Goal: Task Accomplishment & Management: Manage account settings

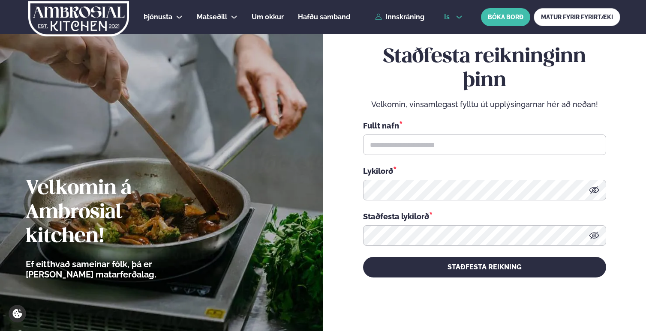
click at [366, 18] on span "is" at bounding box center [448, 17] width 8 height 7
click at [366, 32] on link "en" at bounding box center [453, 32] width 32 height 17
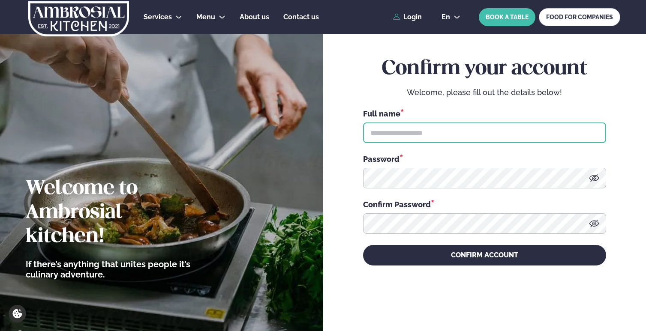
click at [366, 136] on input "text" at bounding box center [484, 133] width 243 height 21
type input "**********"
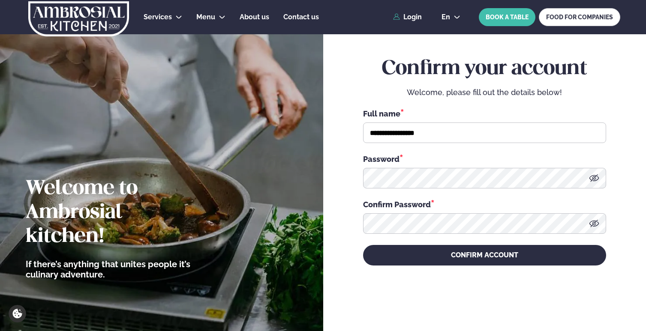
click at [366, 177] on icon at bounding box center [594, 178] width 10 height 10
click at [366, 222] on icon at bounding box center [594, 223] width 10 height 7
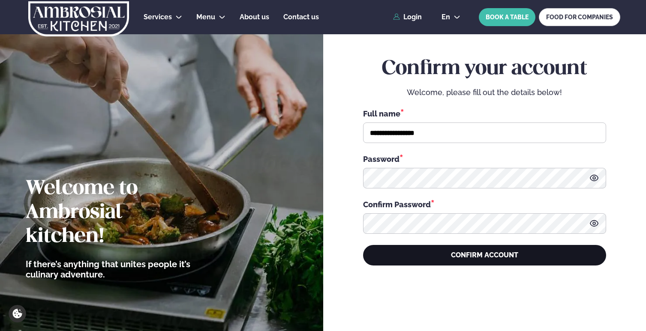
click at [366, 258] on button "CONFIRM ACCOUNT" at bounding box center [484, 255] width 243 height 21
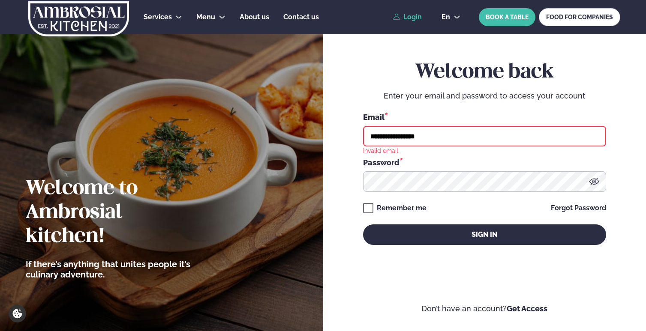
click at [366, 135] on input "**********" at bounding box center [484, 136] width 243 height 21
type input "**********"
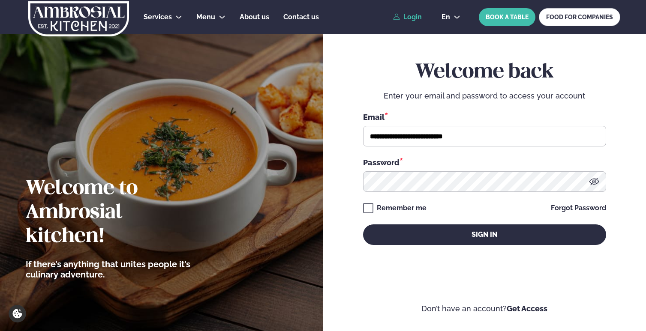
click at [366, 183] on icon at bounding box center [594, 182] width 10 height 10
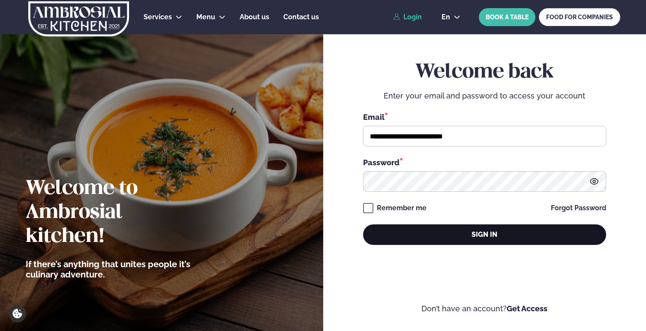
click at [366, 231] on button "Sign in" at bounding box center [484, 235] width 243 height 21
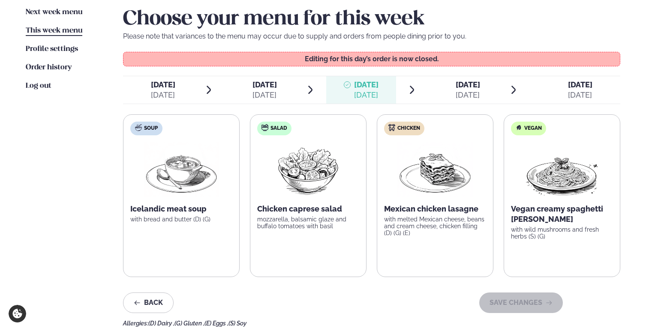
scroll to position [220, 0]
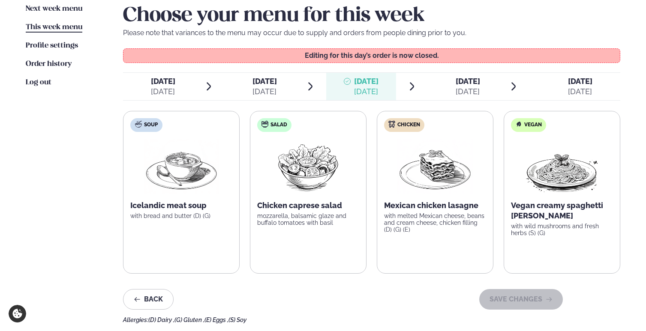
click at [366, 84] on span "[DATE] [DATE]" at bounding box center [574, 86] width 91 height 27
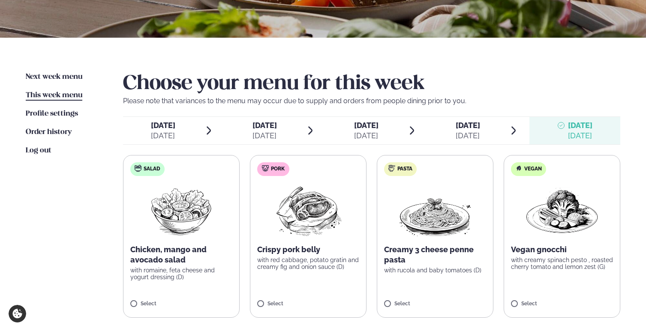
scroll to position [155, 0]
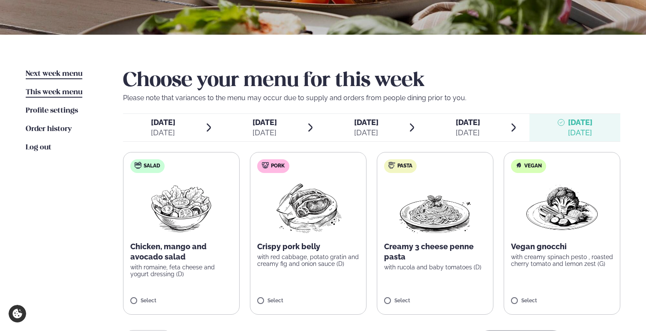
click at [59, 69] on link "Next week menu Next week" at bounding box center [54, 74] width 57 height 10
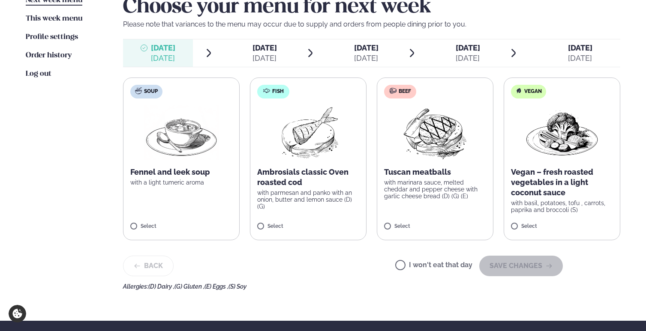
scroll to position [237, 0]
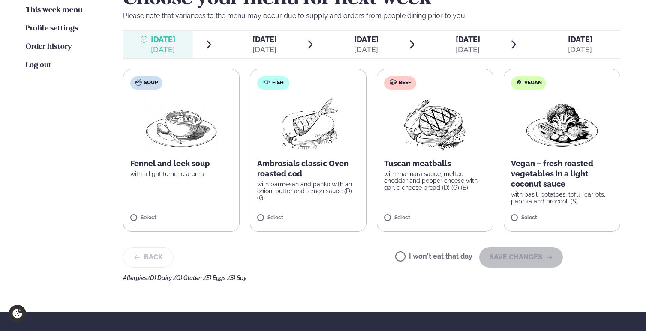
click at [257, 38] on span "[DATE]" at bounding box center [264, 39] width 24 height 9
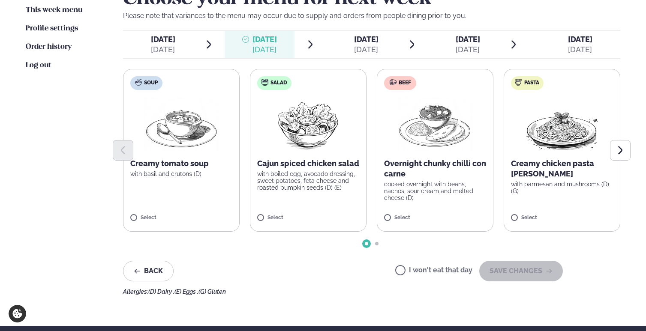
click at [324, 174] on p "with boiled egg, avocado dressing, sweet potatoes, feta cheese and roasted pump…" at bounding box center [308, 181] width 102 height 21
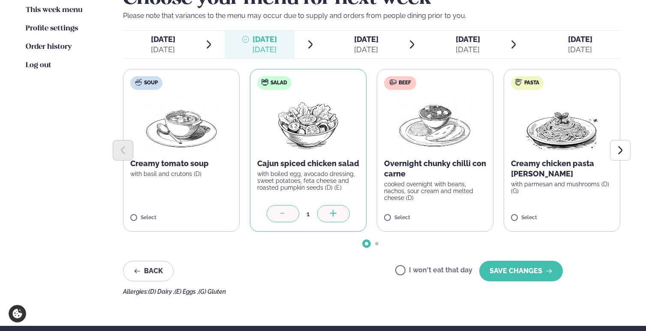
click at [366, 189] on p "cooked overnight with beans, nachos, sour cream and melted cheese (D)" at bounding box center [435, 191] width 102 height 21
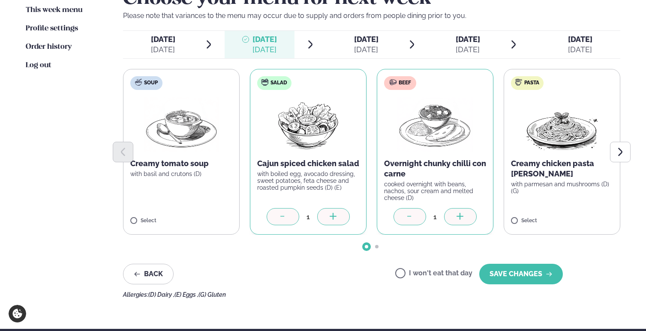
click at [366, 189] on p "cooked overnight with beans, nachos, sour cream and melted cheese (D)" at bounding box center [435, 191] width 102 height 21
click at [328, 190] on p "with boiled egg, avocado dressing, sweet potatoes, feta cheese and roasted pump…" at bounding box center [308, 181] width 102 height 21
click at [291, 218] on div at bounding box center [283, 216] width 33 height 17
click at [366, 219] on icon at bounding box center [409, 217] width 9 height 9
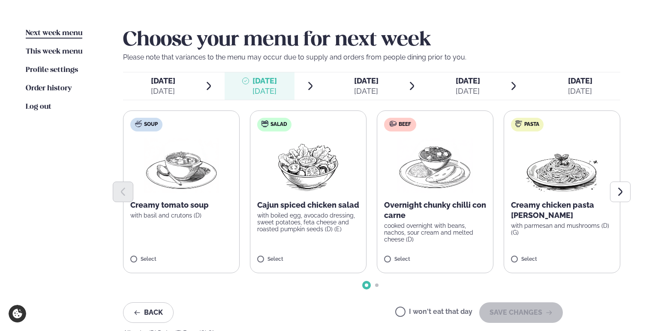
scroll to position [195, 0]
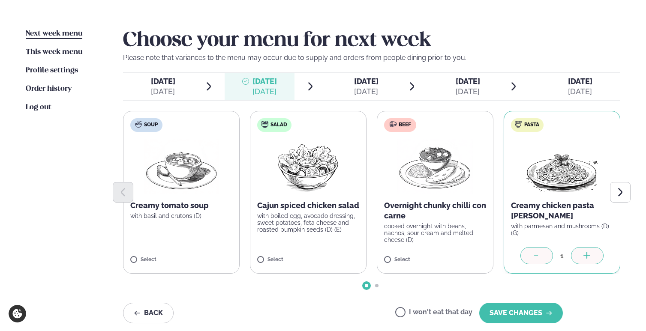
click at [366, 260] on div at bounding box center [587, 255] width 33 height 17
click at [366, 256] on div at bounding box center [536, 255] width 33 height 17
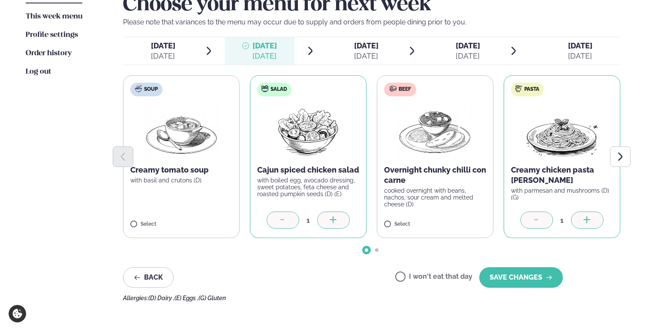
scroll to position [246, 0]
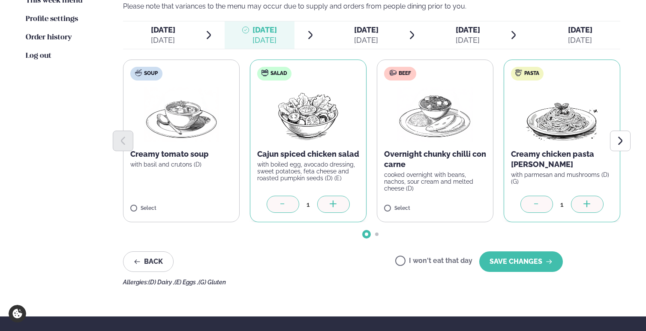
click at [143, 204] on label "Soup Creamy tomato soup with basil and crutons (D) Select" at bounding box center [181, 141] width 117 height 163
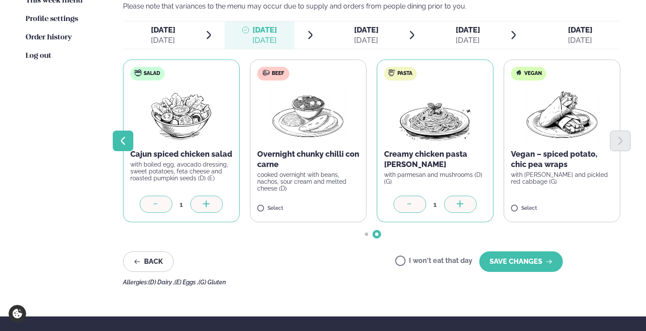
click at [122, 138] on icon "Previous slide" at bounding box center [123, 141] width 10 height 10
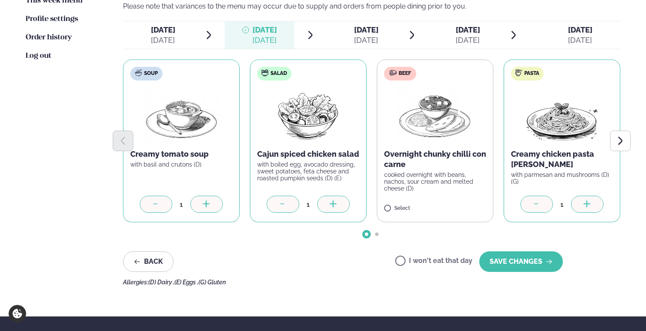
click at [158, 209] on div at bounding box center [156, 204] width 33 height 17
click at [357, 33] on span "[DATE]" at bounding box center [366, 29] width 24 height 9
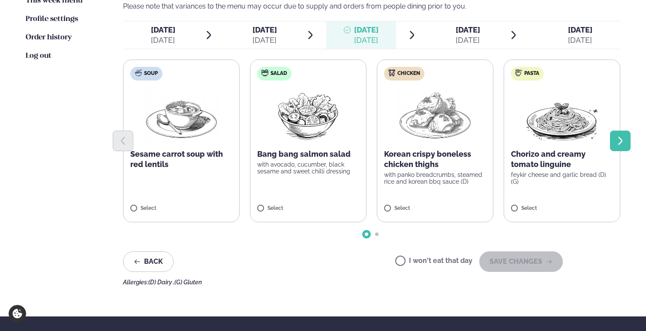
click at [366, 138] on button "Next slide" at bounding box center [620, 141] width 21 height 21
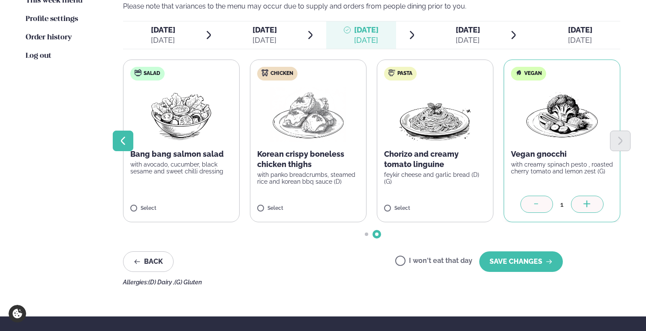
click at [130, 142] on button "Previous slide" at bounding box center [123, 141] width 21 height 21
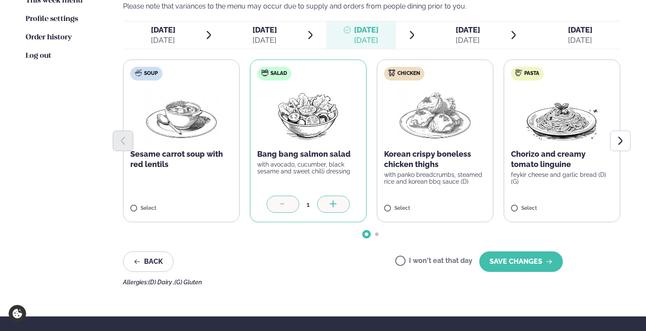
click at [366, 27] on span "[DATE]" at bounding box center [468, 29] width 24 height 9
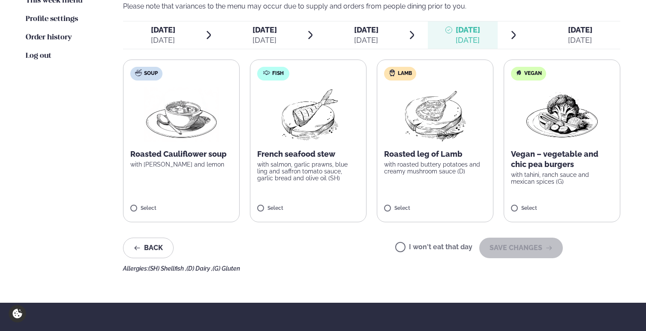
click at [276, 35] on div "[DATE] Tue." at bounding box center [264, 30] width 24 height 10
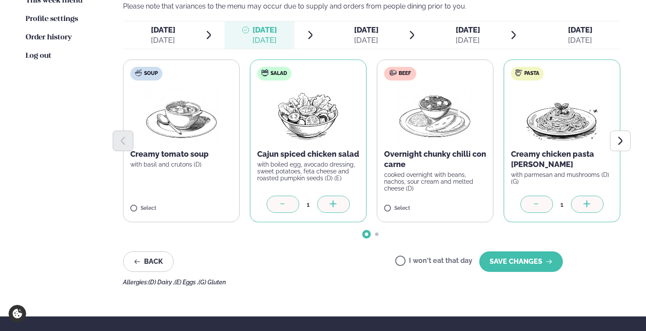
click at [366, 34] on span "[DATE]" at bounding box center [366, 29] width 24 height 9
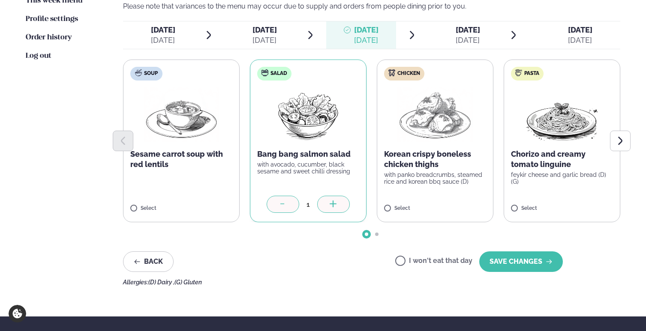
click at [366, 35] on span "[DATE] [DATE]" at bounding box center [463, 34] width 70 height 27
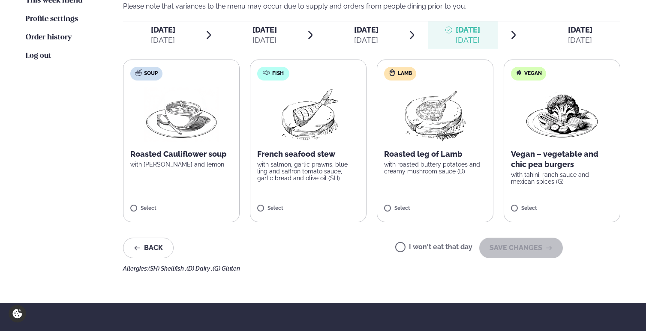
click at [366, 34] on div "[DATE] Fri." at bounding box center [580, 30] width 24 height 10
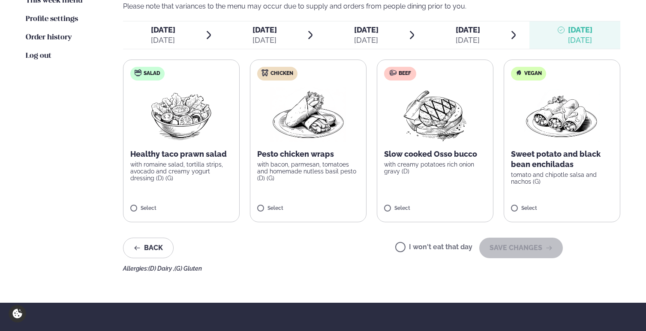
click at [172, 39] on div "[DATE]" at bounding box center [163, 40] width 24 height 10
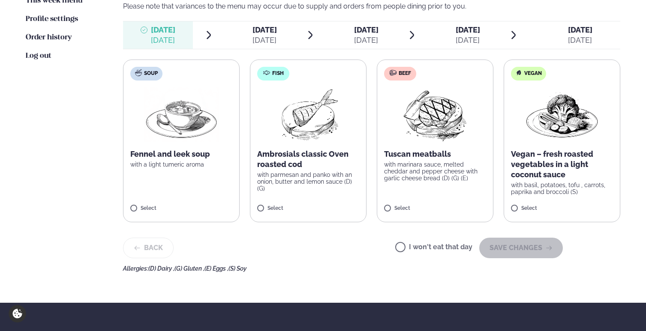
click at [237, 31] on span "[DATE] [DATE]" at bounding box center [260, 34] width 70 height 27
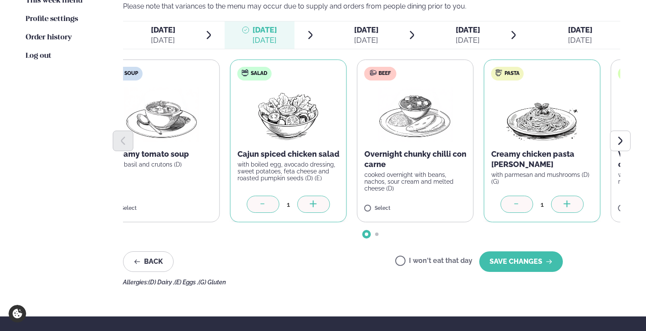
click at [366, 159] on p "Creamy chicken pasta [PERSON_NAME]" at bounding box center [542, 159] width 102 height 21
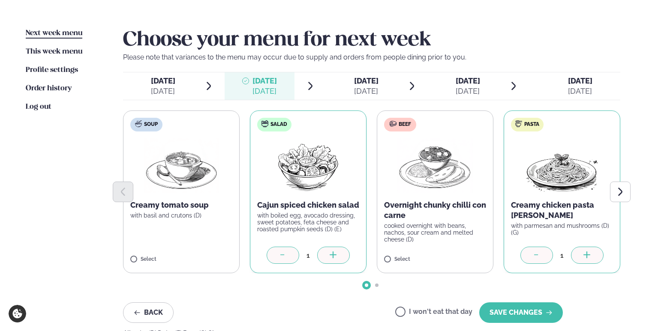
scroll to position [192, 0]
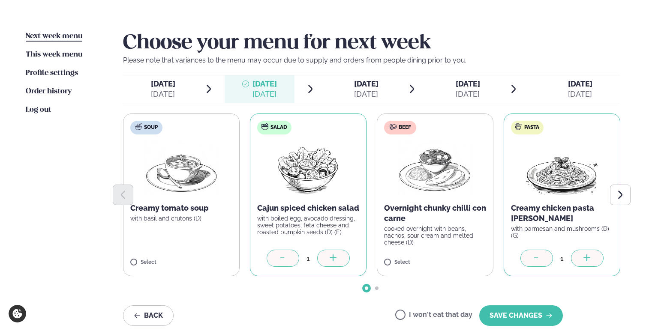
click at [366, 92] on div "[DATE]" at bounding box center [366, 94] width 24 height 10
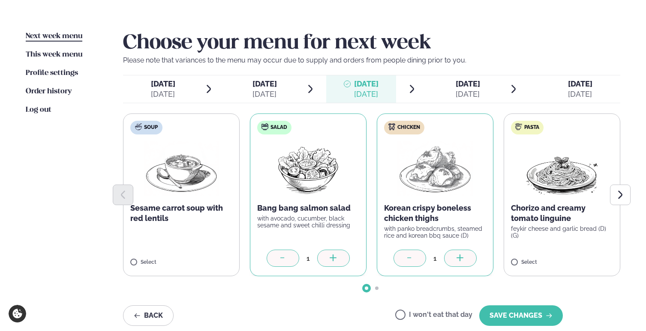
click at [366, 288] on span "Go to slide 2" at bounding box center [376, 288] width 3 height 3
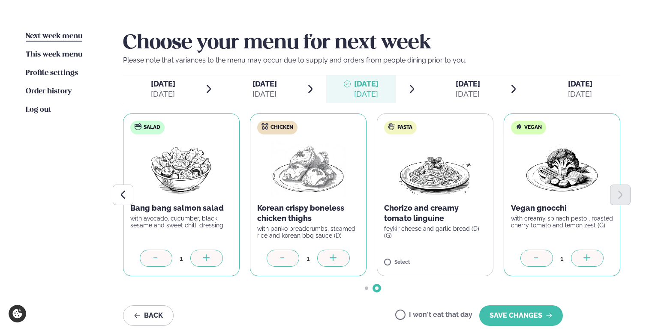
click at [366, 264] on div at bounding box center [536, 258] width 33 height 17
click at [266, 93] on div "[DATE]" at bounding box center [264, 94] width 24 height 10
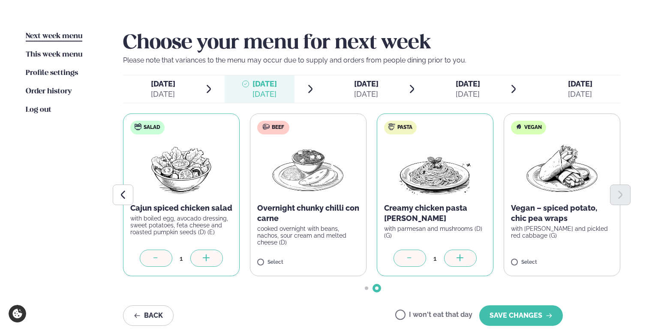
click at [354, 84] on span "[DATE]" at bounding box center [366, 83] width 24 height 9
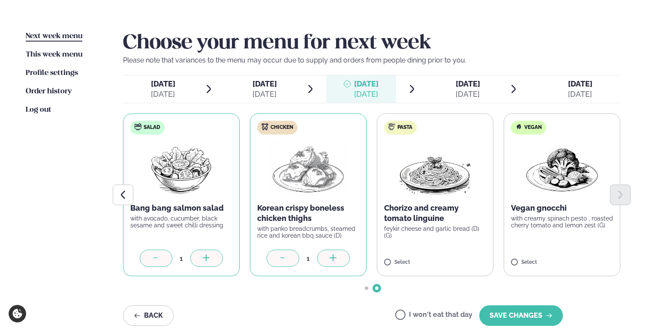
click at [260, 81] on span "[DATE]" at bounding box center [264, 83] width 24 height 9
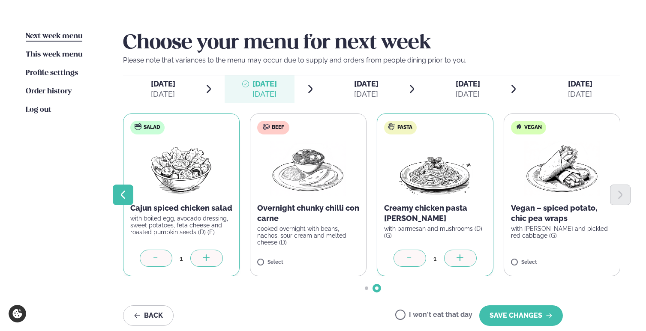
click at [123, 198] on icon "Previous slide" at bounding box center [123, 195] width 10 height 10
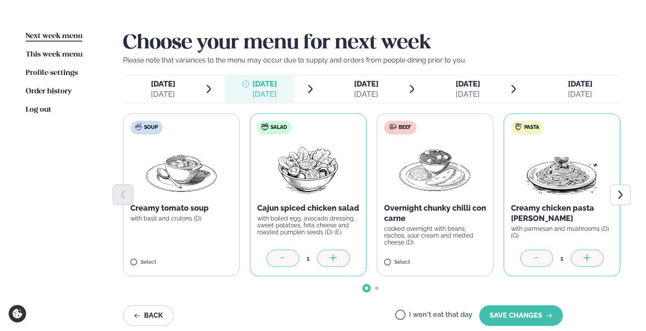
click at [366, 92] on div "[DATE]" at bounding box center [366, 94] width 24 height 10
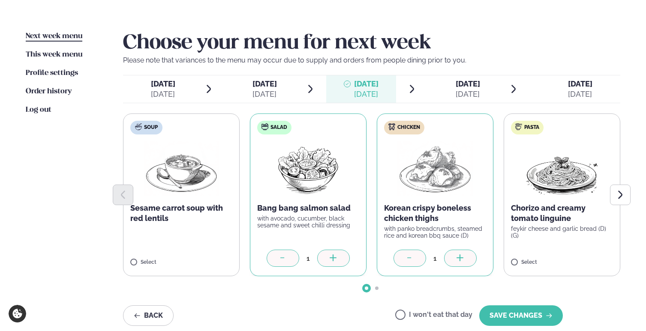
click at [260, 87] on span "[DATE]" at bounding box center [264, 83] width 24 height 9
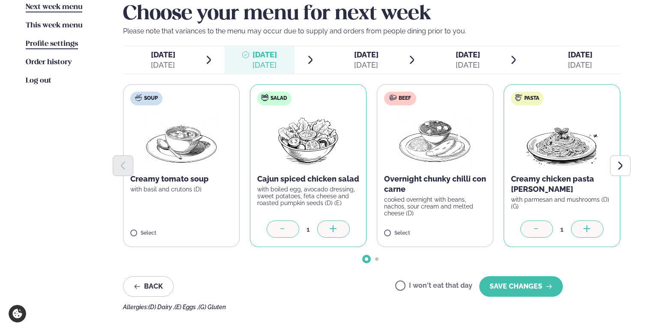
scroll to position [221, 0]
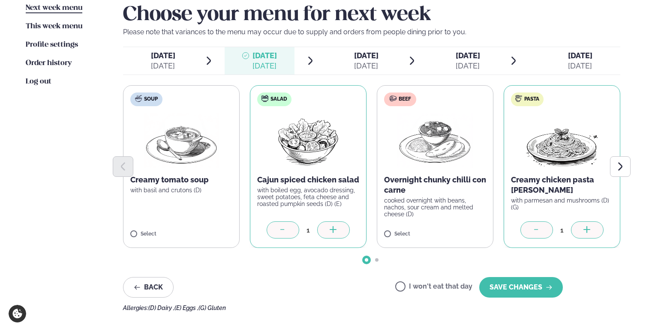
click at [366, 60] on div "[DATE] Wed." at bounding box center [366, 56] width 24 height 10
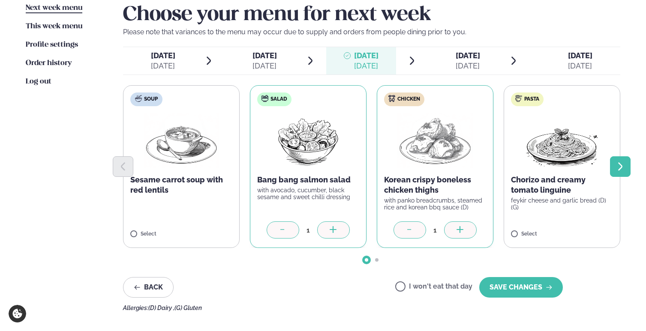
click at [366, 165] on icon "Next slide" at bounding box center [620, 167] width 10 height 10
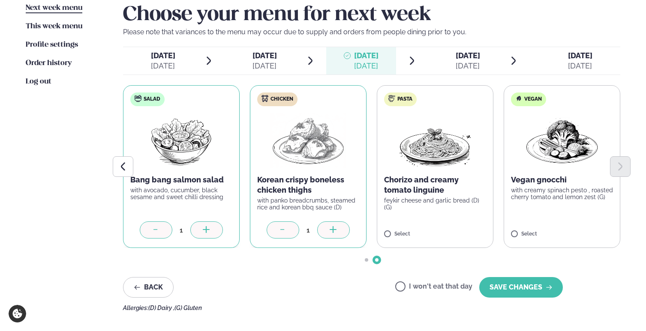
click at [283, 231] on icon at bounding box center [283, 230] width 9 height 9
click at [284, 62] on span "[DATE] [DATE]" at bounding box center [260, 60] width 70 height 27
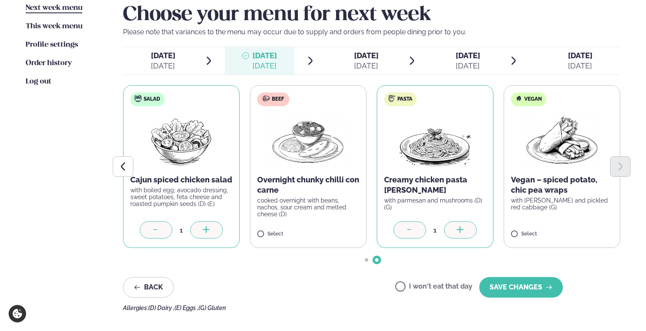
click at [364, 64] on div "[DATE]" at bounding box center [366, 66] width 24 height 10
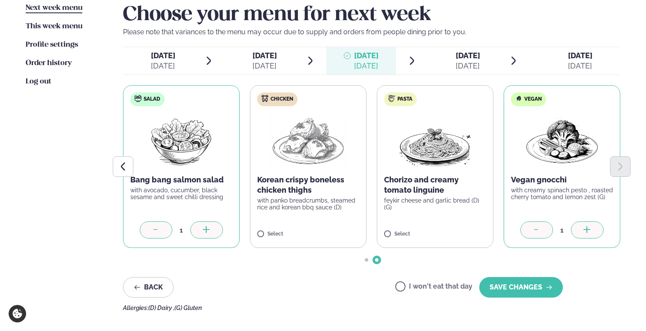
click at [276, 64] on div "[DATE]" at bounding box center [264, 66] width 24 height 10
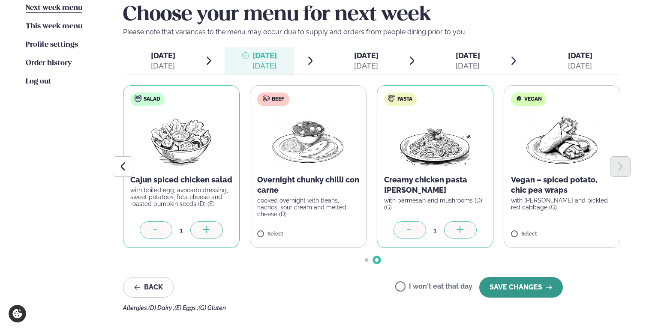
click at [366, 291] on button "SAVE CHANGES" at bounding box center [521, 287] width 84 height 21
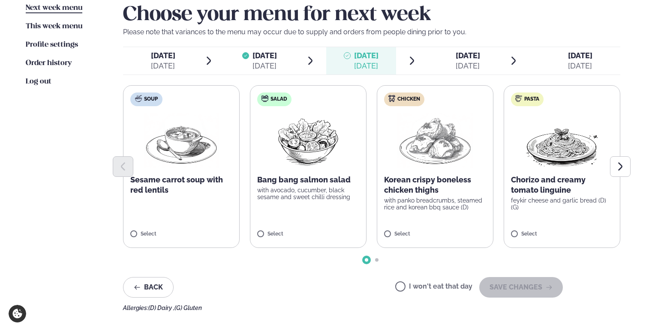
click at [365, 60] on div "[DATE] Wed." at bounding box center [366, 56] width 24 height 10
click at [260, 60] on span "[DATE]" at bounding box center [264, 55] width 24 height 9
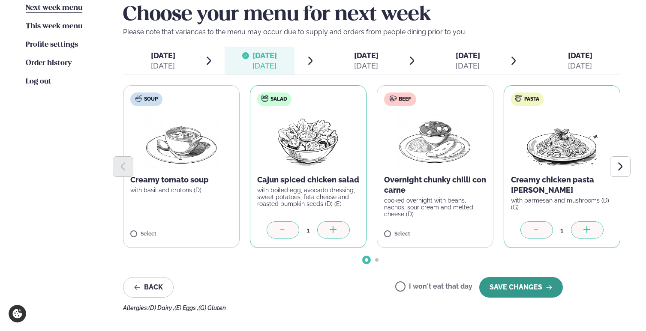
click at [366, 291] on button "SAVE CHANGES" at bounding box center [521, 287] width 84 height 21
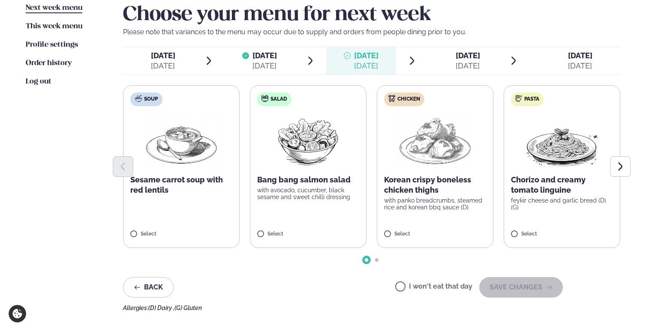
click at [366, 67] on div "[DATE]" at bounding box center [468, 66] width 24 height 10
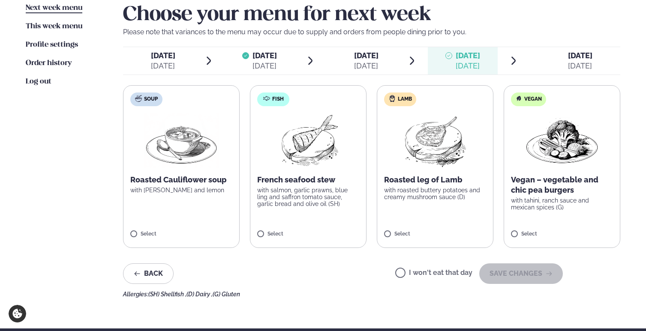
click at [366, 62] on div "[DATE]" at bounding box center [366, 66] width 24 height 10
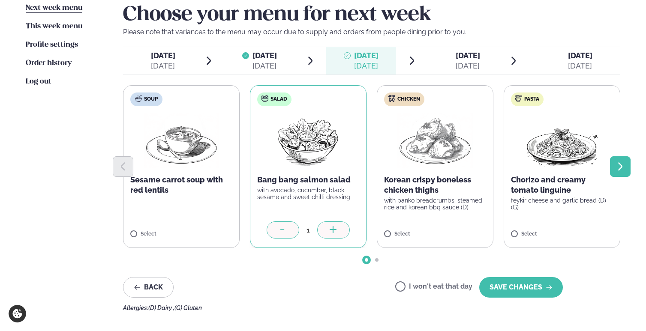
click at [366, 162] on icon "Next slide" at bounding box center [620, 167] width 10 height 10
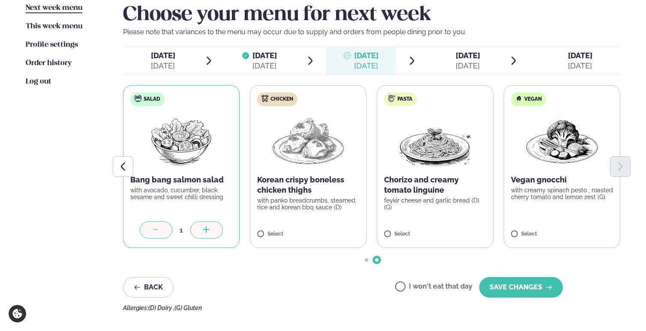
click at [366, 228] on label "Vegan Vegan gnocchi with creamy spinach pesto , roasted cherry tomato and lemon…" at bounding box center [562, 166] width 117 height 163
click at [366, 286] on button "SAVE CHANGES" at bounding box center [521, 287] width 84 height 21
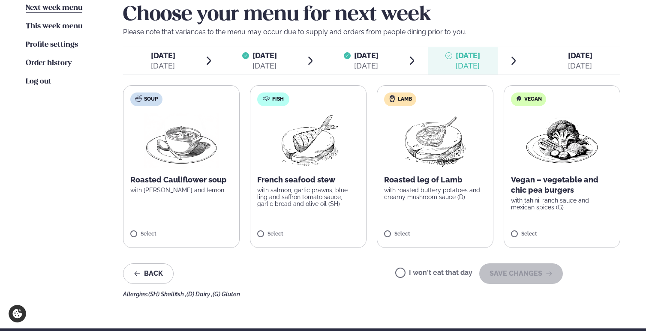
click at [366, 53] on span "[DATE]" at bounding box center [468, 55] width 24 height 9
click at [366, 265] on div "I won't eat that day SAVE CHANGES" at bounding box center [479, 274] width 168 height 21
click at [366, 273] on label "I won't eat that day" at bounding box center [433, 274] width 77 height 9
click at [366, 276] on button "SAVE CHANGES" at bounding box center [521, 274] width 84 height 21
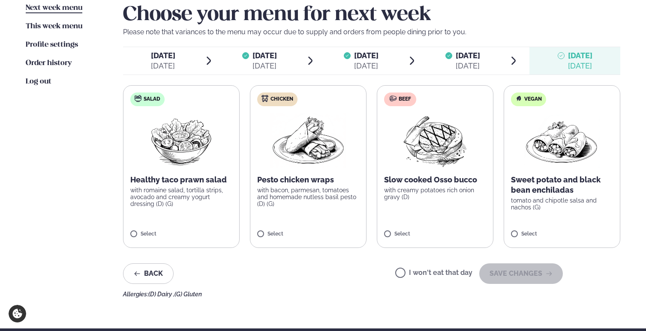
click at [366, 61] on span "[DATE] [DATE]" at bounding box center [574, 60] width 91 height 27
click at [366, 271] on label "I won't eat that day" at bounding box center [433, 274] width 77 height 9
click at [366, 276] on button "SAVE CHANGES" at bounding box center [521, 274] width 84 height 21
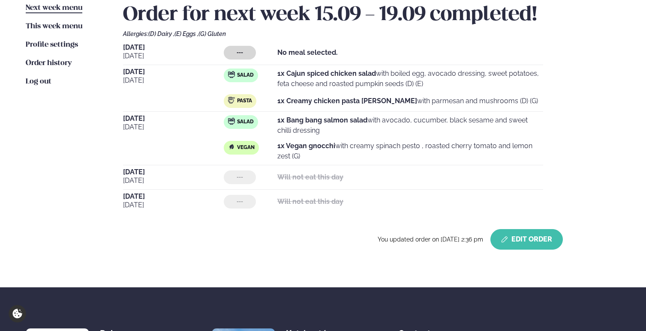
click at [366, 238] on button "Edit Order" at bounding box center [526, 239] width 72 height 21
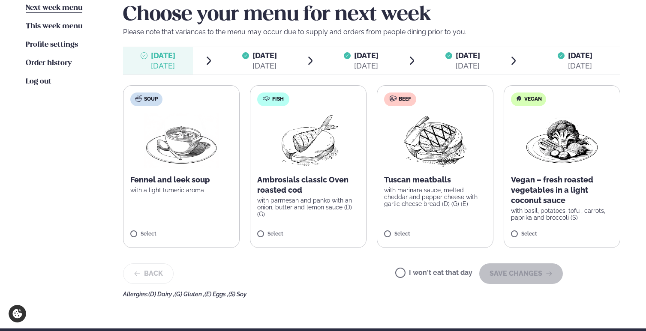
click at [366, 277] on label "I won't eat that day" at bounding box center [433, 274] width 77 height 9
click at [366, 273] on button "SAVE CHANGES" at bounding box center [521, 274] width 84 height 21
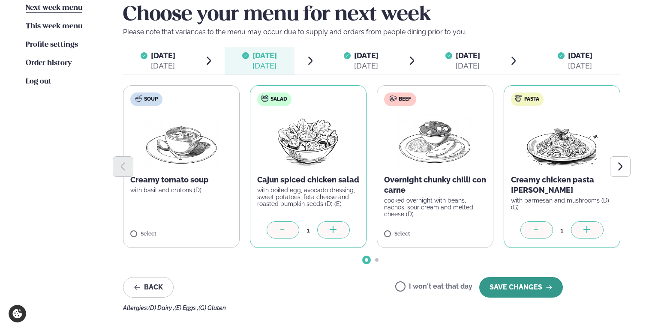
click at [366, 285] on button "SAVE CHANGES" at bounding box center [521, 287] width 84 height 21
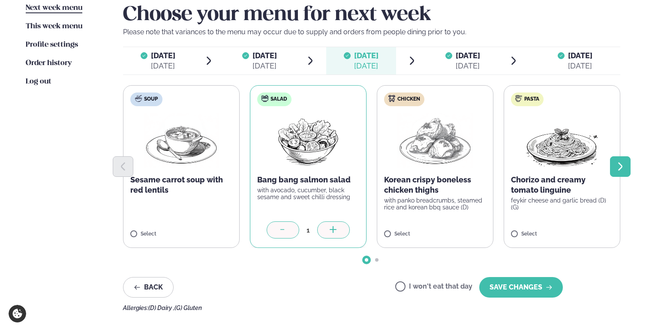
click at [366, 165] on icon "Next slide" at bounding box center [620, 167] width 10 height 10
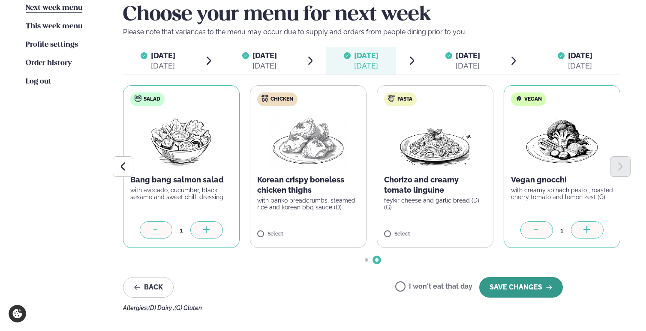
click at [366, 289] on button "SAVE CHANGES" at bounding box center [521, 287] width 84 height 21
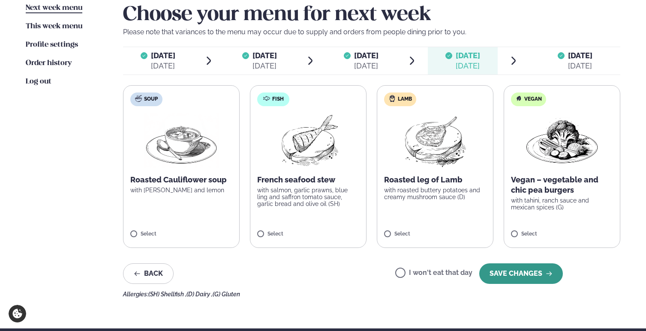
click at [366, 282] on button "SAVE CHANGES" at bounding box center [521, 274] width 84 height 21
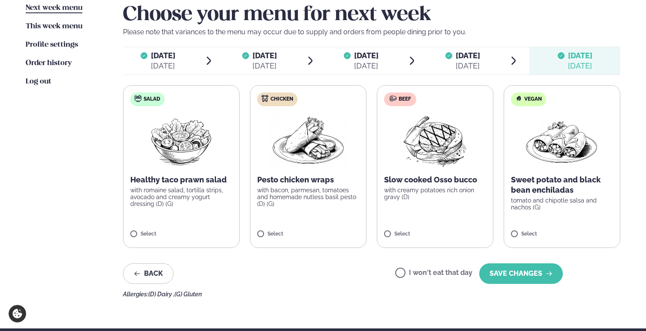
click at [366, 282] on button "SAVE CHANGES" at bounding box center [521, 274] width 84 height 21
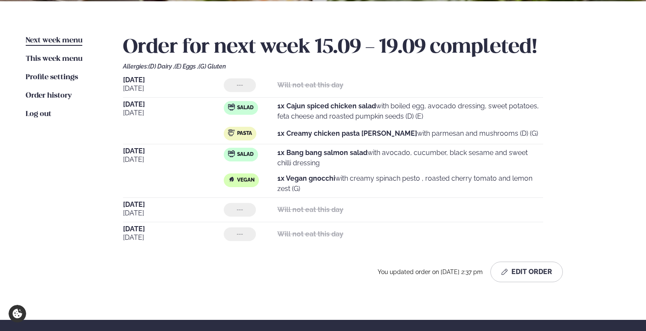
scroll to position [182, 0]
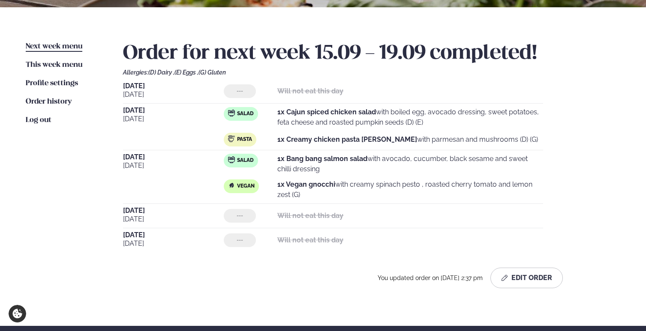
drag, startPoint x: 288, startPoint y: 184, endPoint x: 291, endPoint y: 192, distance: 8.7
click at [291, 192] on p "1x Vegan gnocchi with creamy spinach pesto , roasted cherry tomato and lemon ze…" at bounding box center [410, 190] width 266 height 21
copy p "Vegan gnocchi with creamy spinach pesto , roasted cherry tomato and lemon zest"
